Goal: Find specific page/section: Find specific page/section

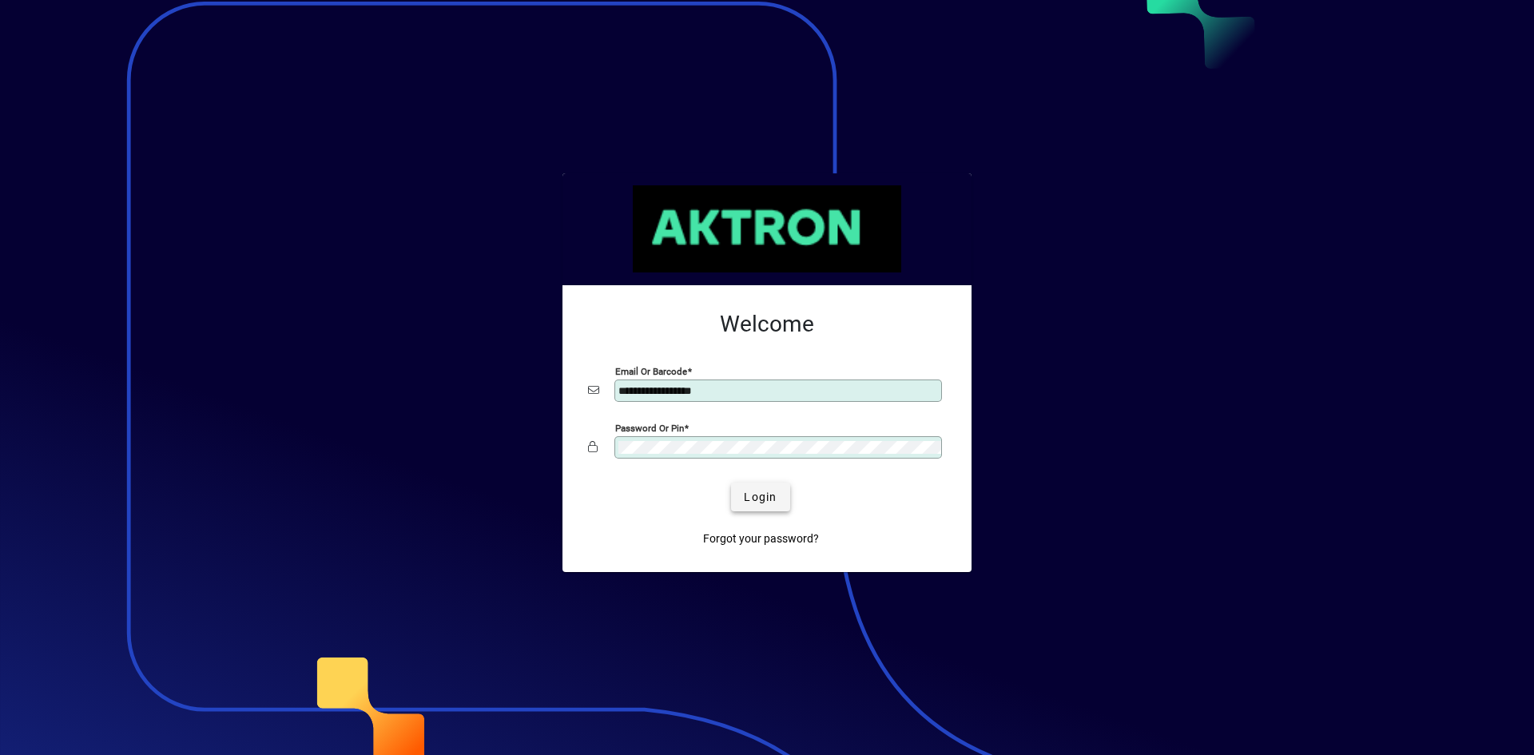
click at [762, 495] on span "Login" at bounding box center [760, 497] width 33 height 17
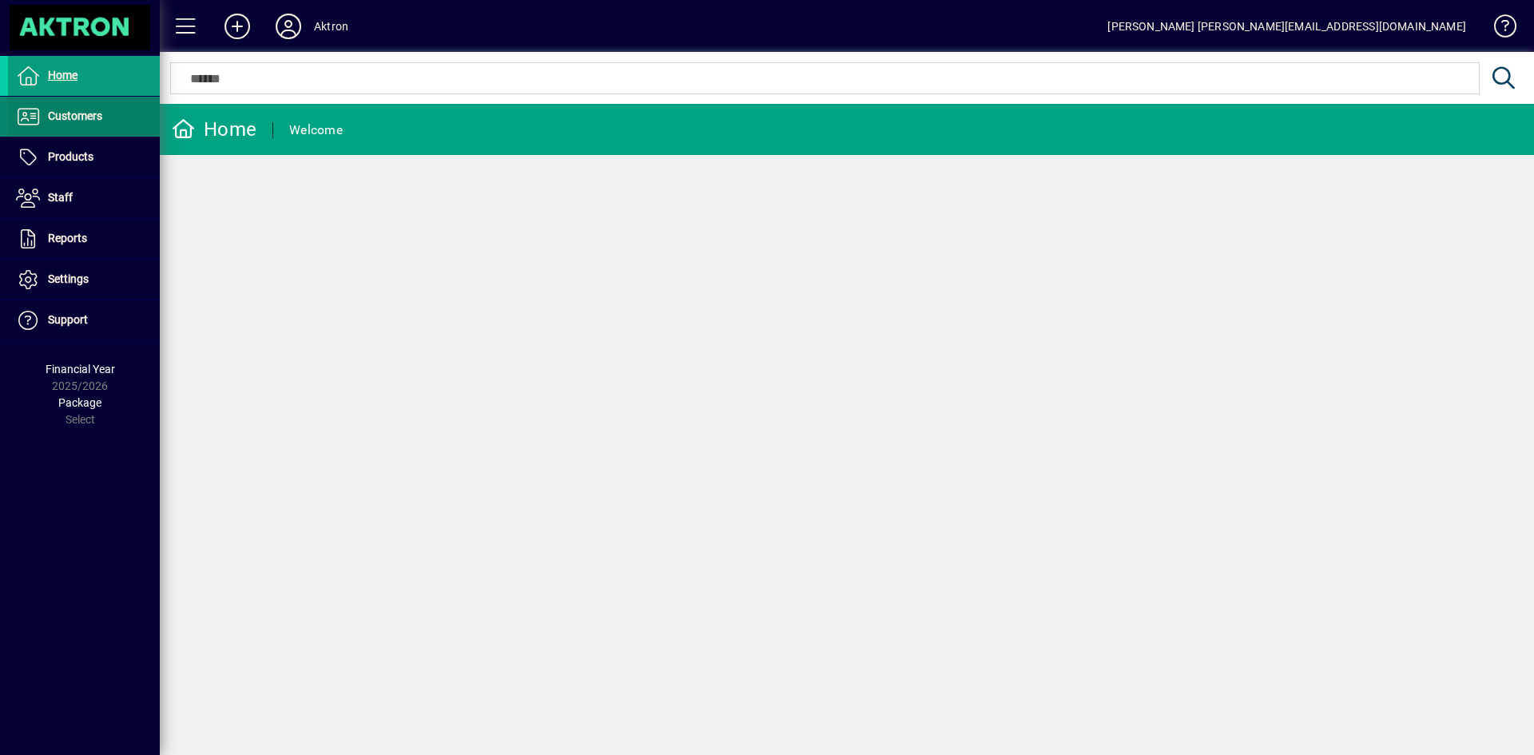
click at [121, 109] on span at bounding box center [84, 116] width 152 height 38
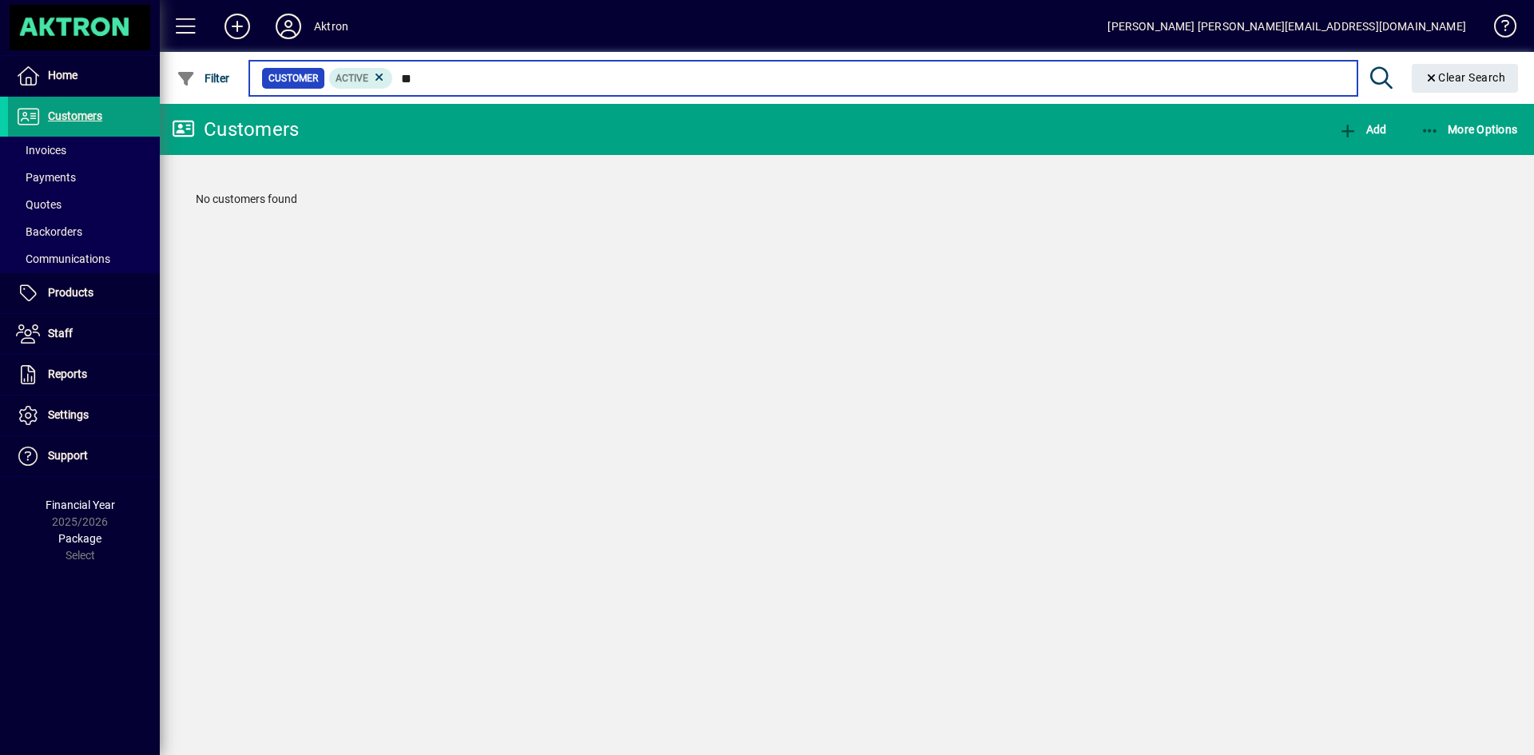
type input "*"
